Goal: Information Seeking & Learning: Check status

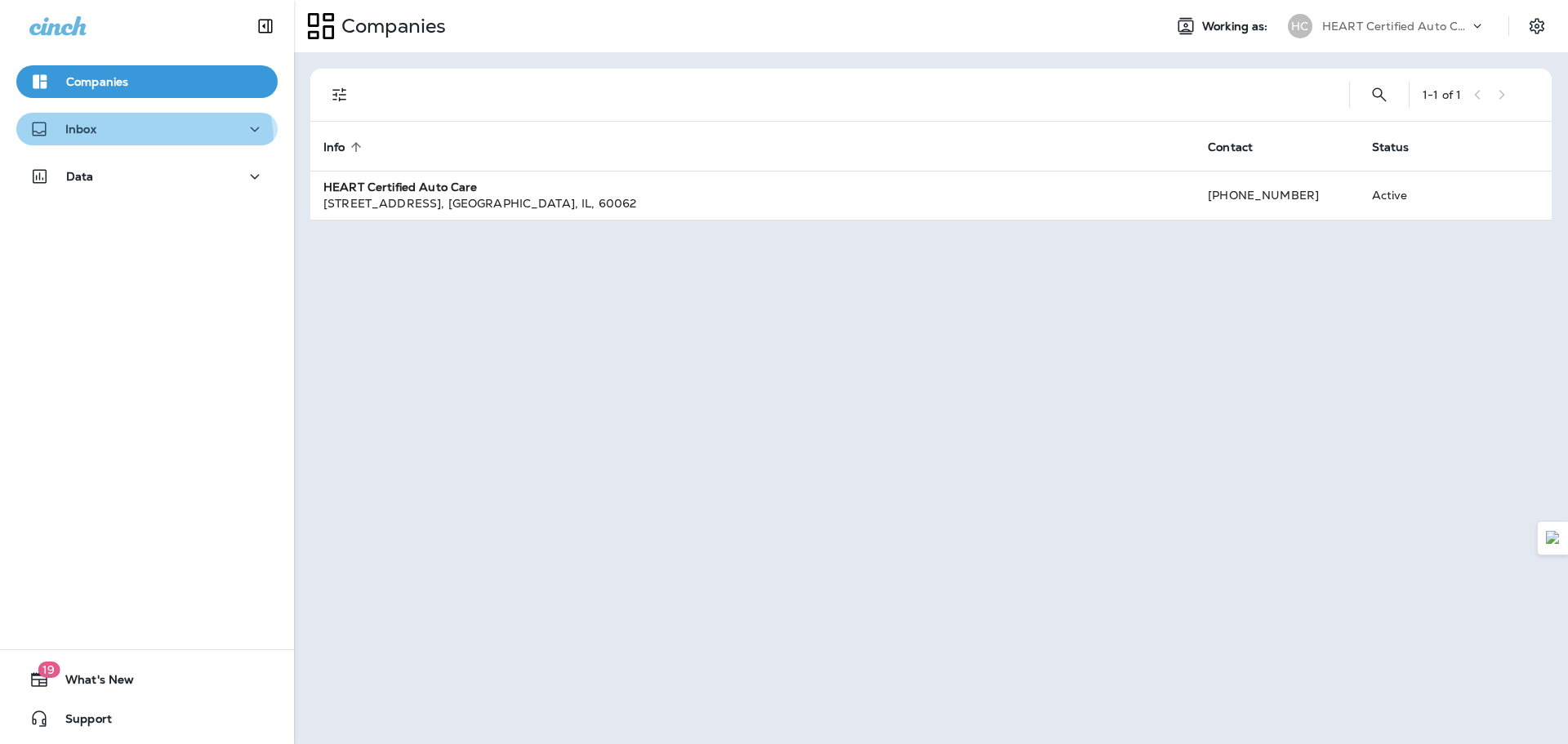
click at [137, 142] on button "Inbox" at bounding box center [147, 129] width 261 height 32
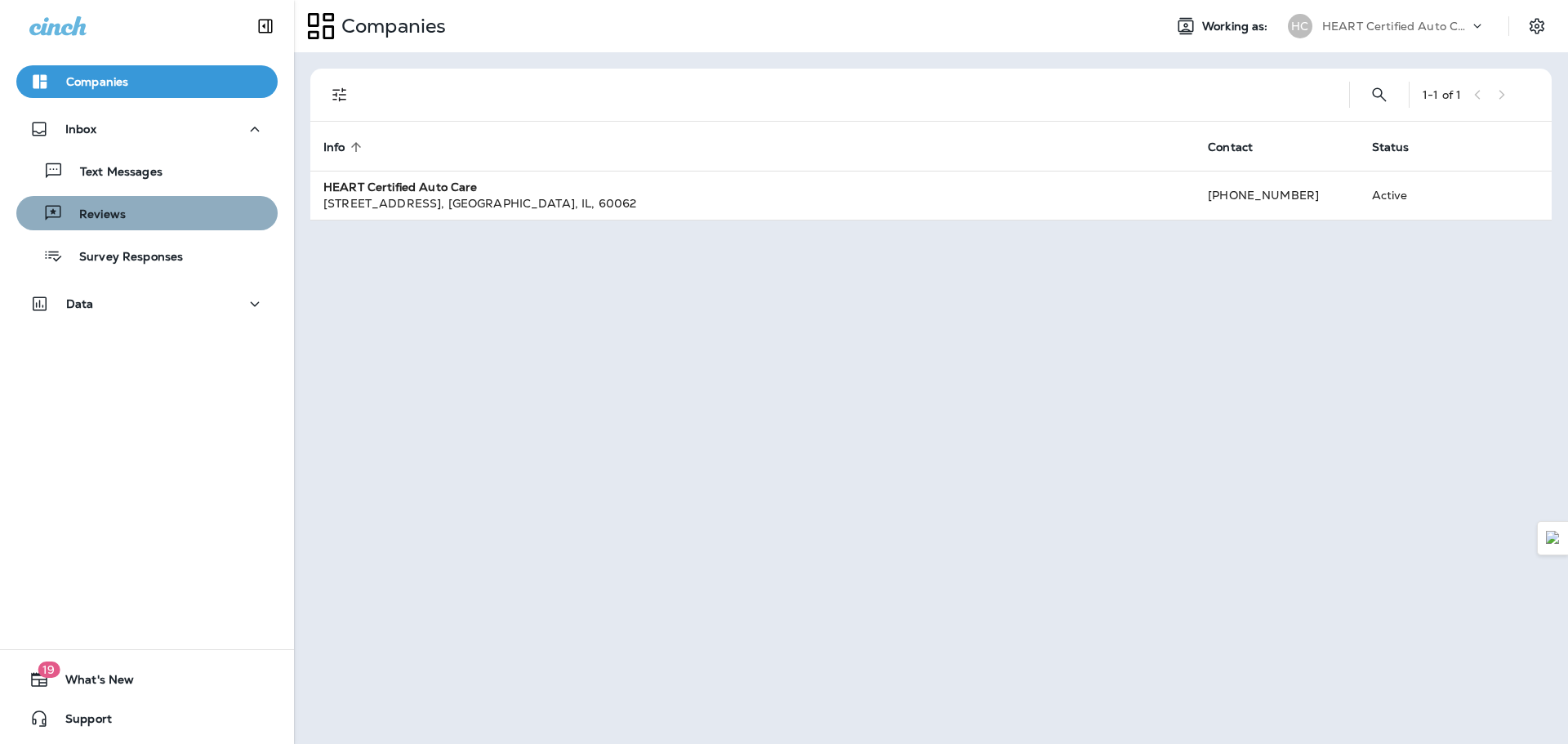
click at [193, 211] on div "Reviews" at bounding box center [147, 213] width 248 height 25
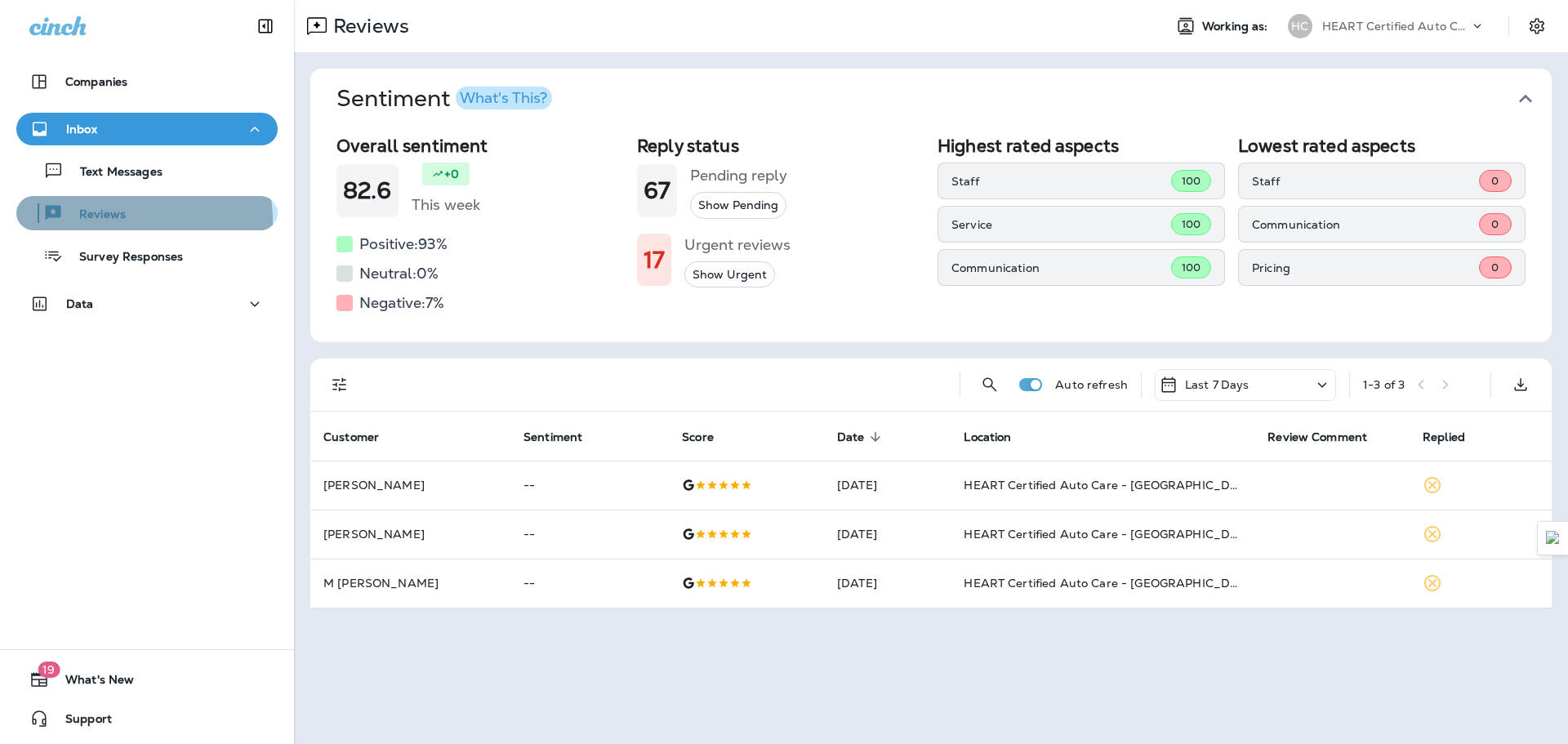
click at [130, 220] on div "Reviews" at bounding box center [147, 213] width 248 height 25
click at [1275, 376] on div "Last 7 Days" at bounding box center [1246, 385] width 182 height 32
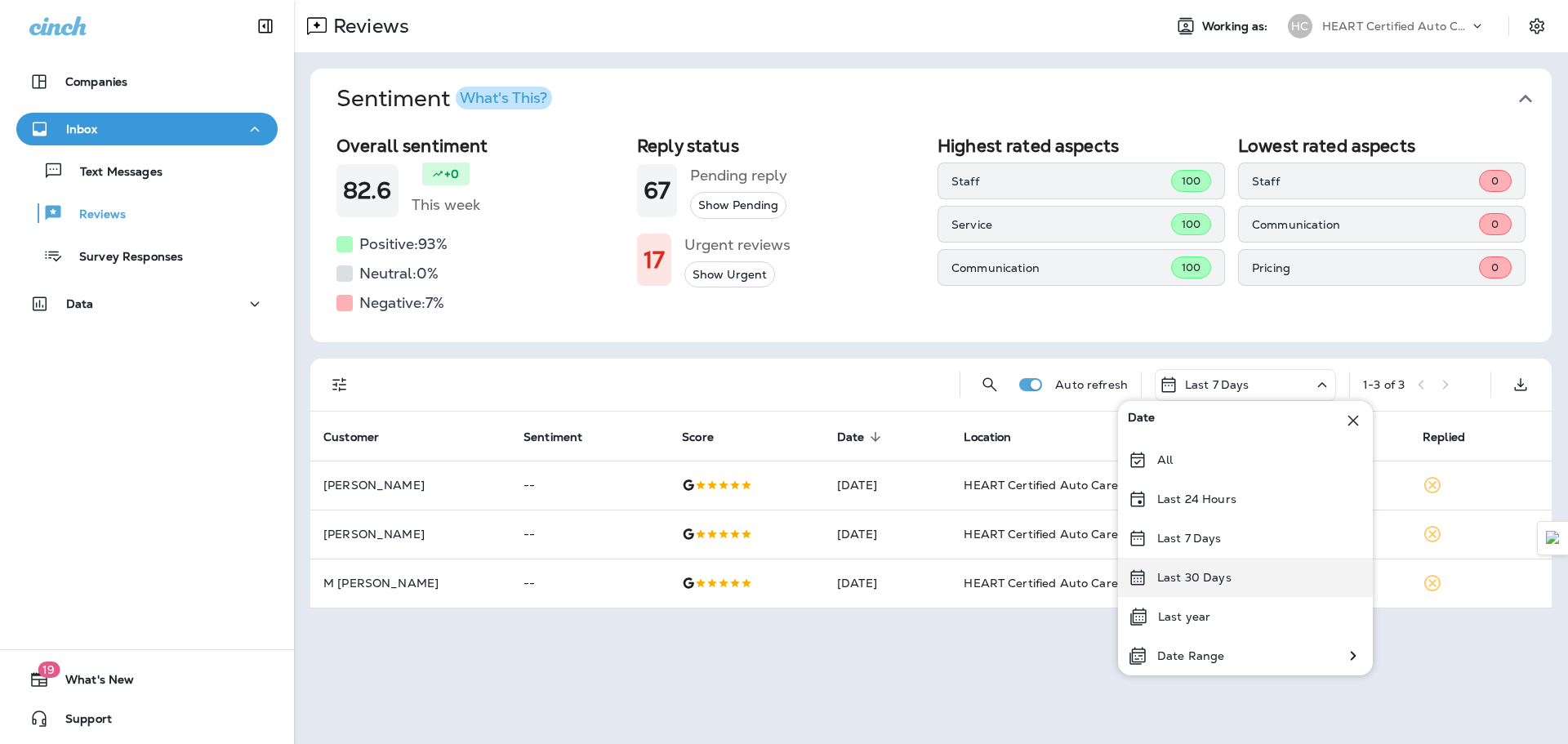
click at [1206, 566] on div "Last 30 Days" at bounding box center [1246, 578] width 255 height 39
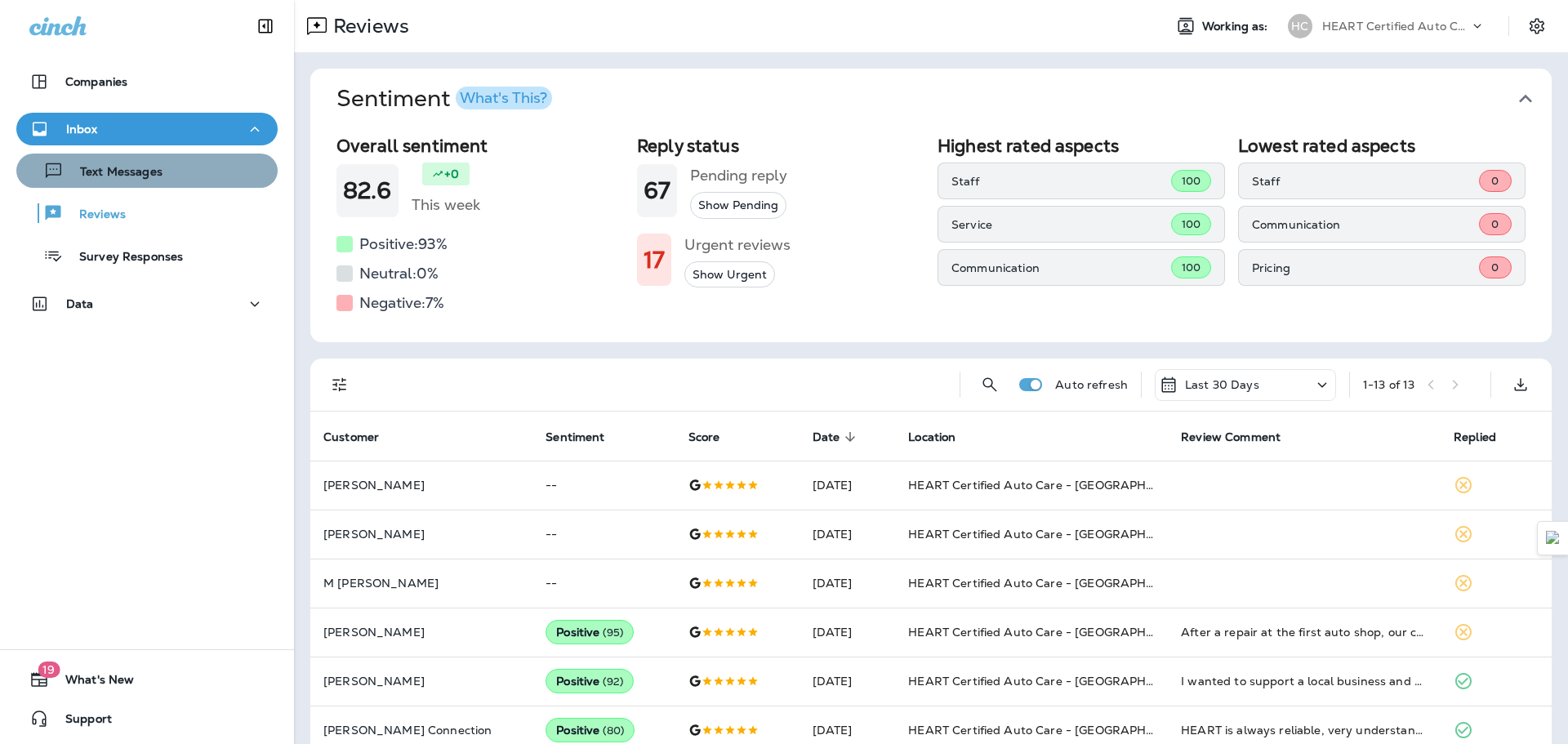
click at [154, 172] on p "Text Messages" at bounding box center [113, 172] width 99 height 15
